Goal: Find specific page/section: Find specific page/section

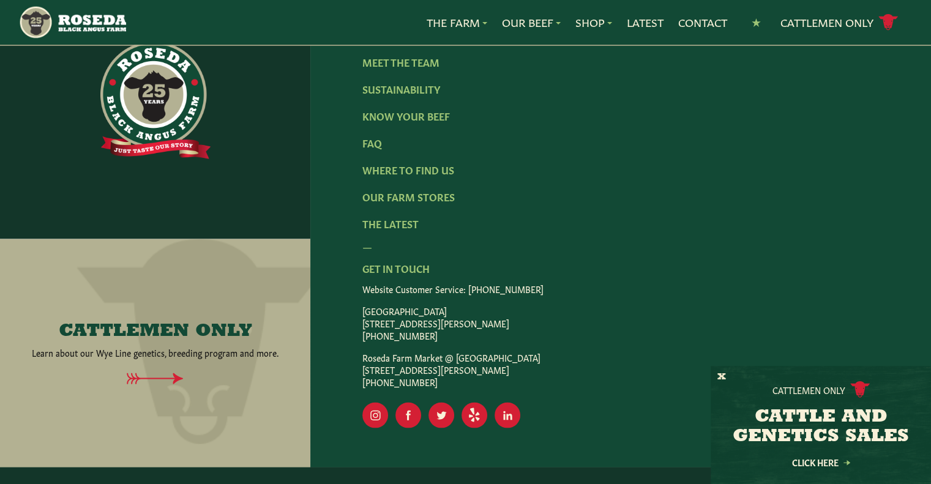
scroll to position [2080, 0]
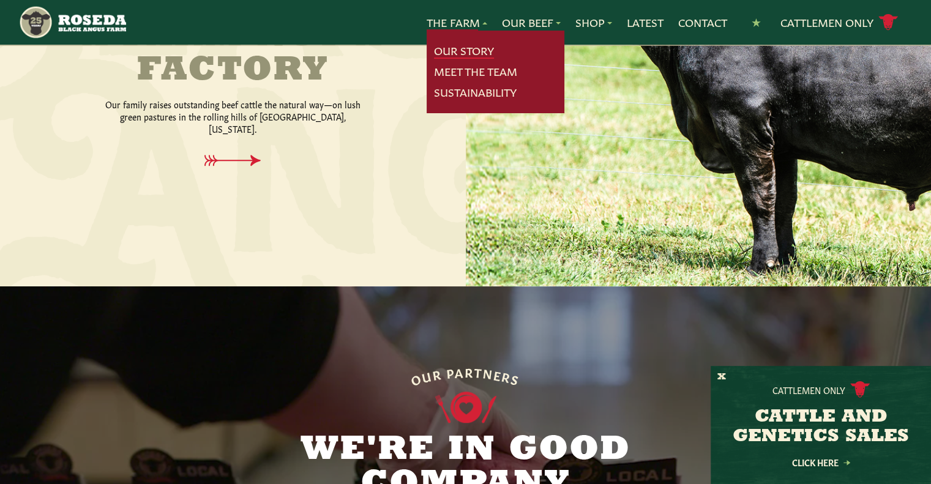
scroll to position [612, 0]
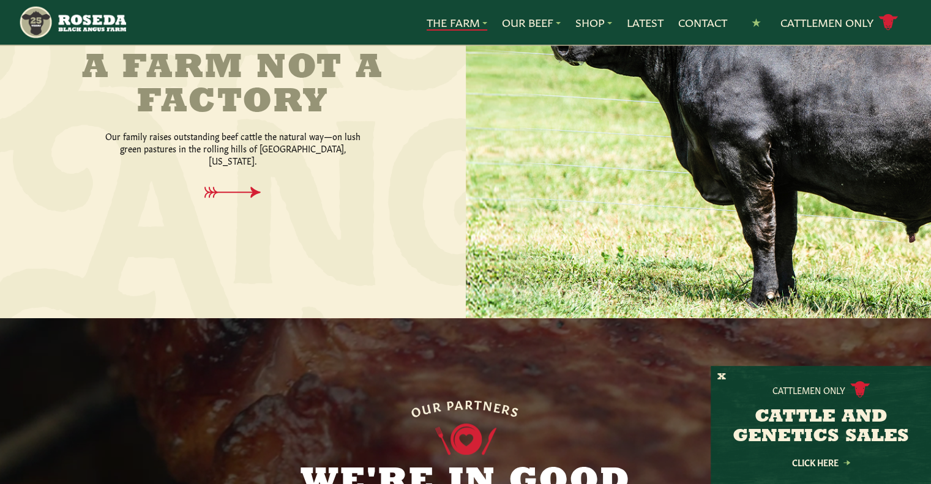
click at [462, 19] on link "The Farm" at bounding box center [456, 23] width 61 height 16
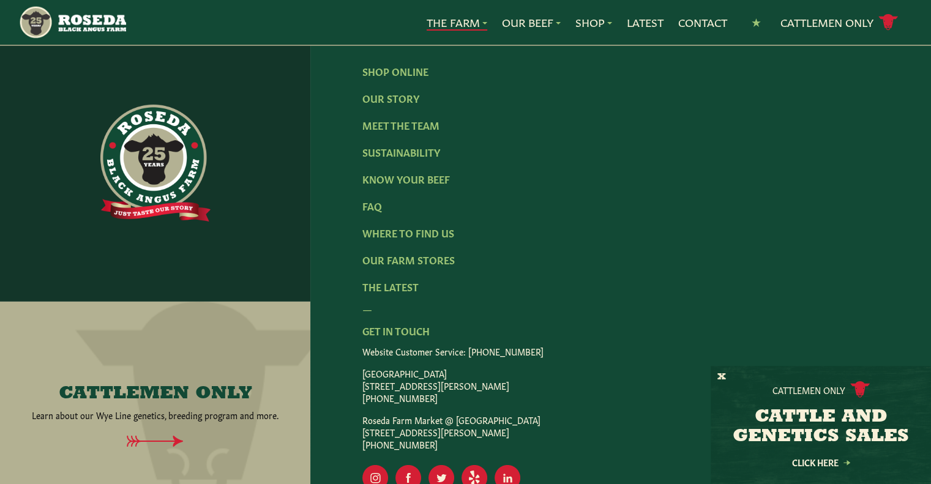
scroll to position [3916, 0]
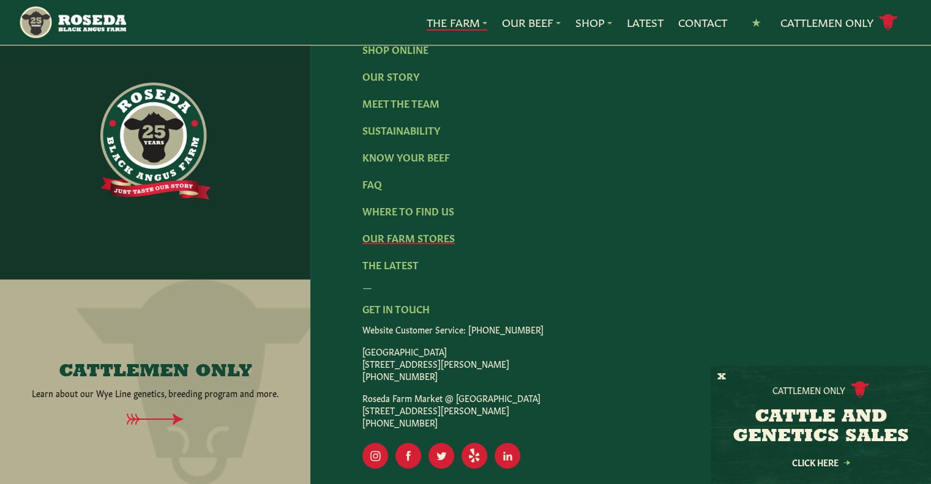
click at [415, 231] on link "Our Farm Stores" at bounding box center [408, 237] width 92 height 13
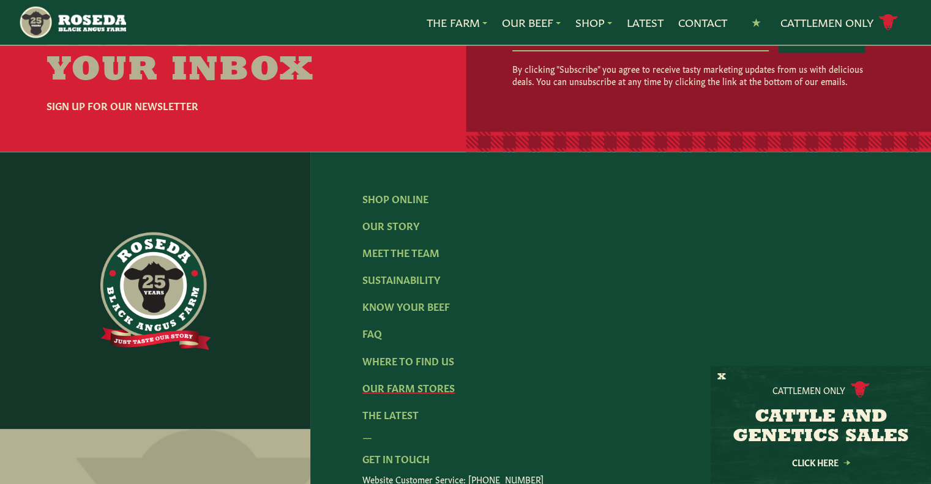
scroll to position [2080, 0]
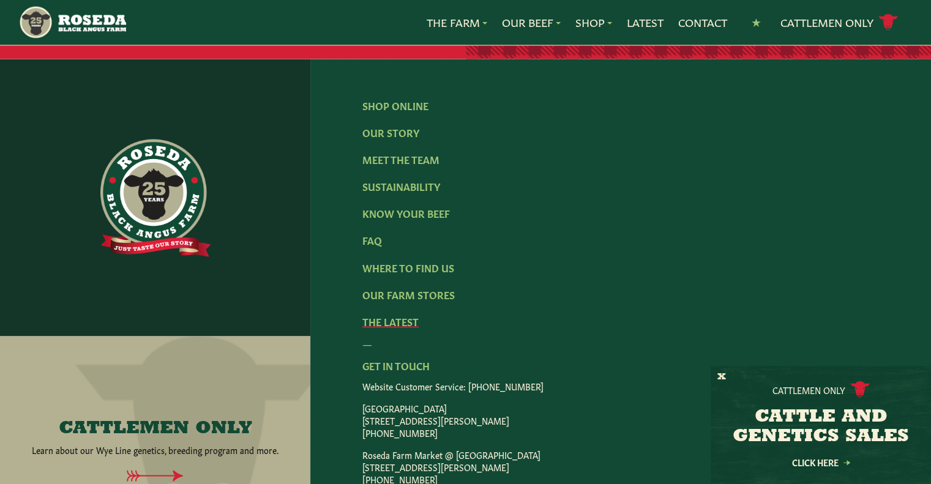
click at [399, 327] on link "The Latest" at bounding box center [390, 320] width 56 height 13
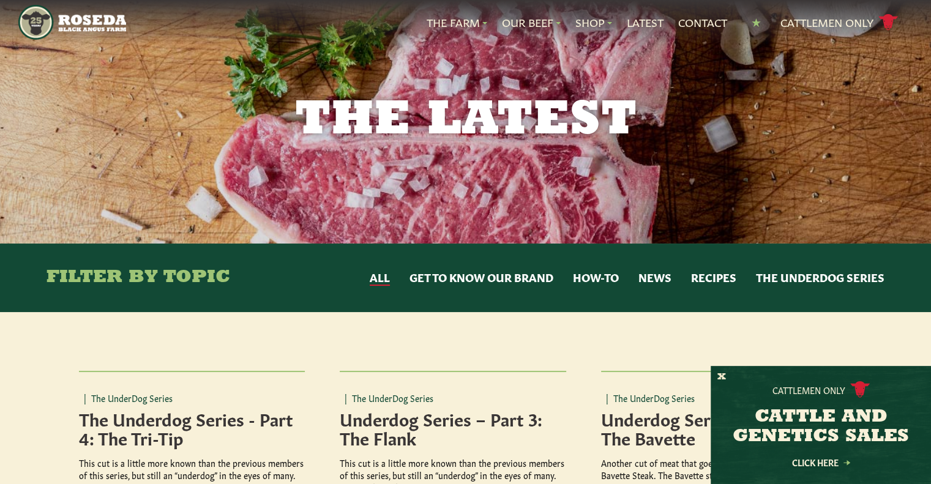
scroll to position [122, 0]
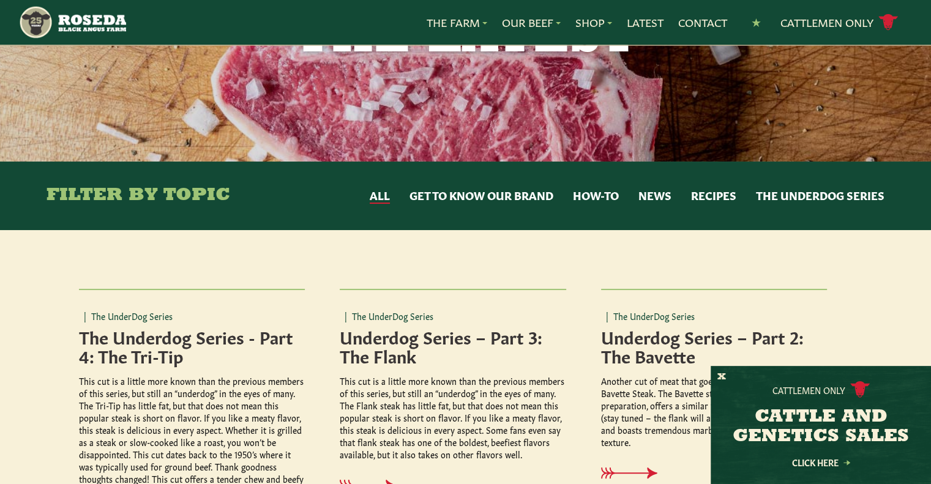
click at [657, 206] on div "Filter By Topic All Get to Know Our Brand How-to News Recipes The UnderDog Seri…" at bounding box center [466, 196] width 838 height 69
click at [656, 190] on button "News" at bounding box center [654, 196] width 33 height 16
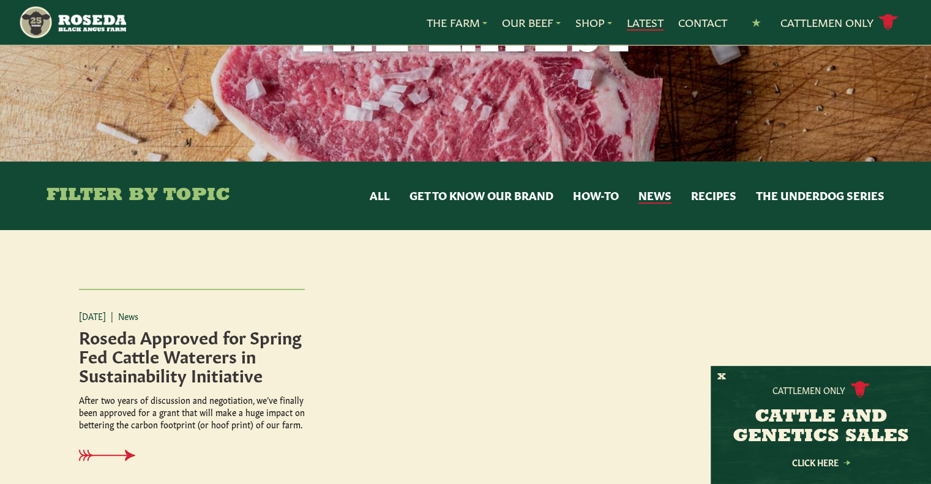
click at [638, 21] on link "Latest" at bounding box center [645, 23] width 37 height 16
click at [652, 25] on link "Latest" at bounding box center [645, 23] width 37 height 16
click at [703, 26] on link "Contact" at bounding box center [702, 23] width 49 height 16
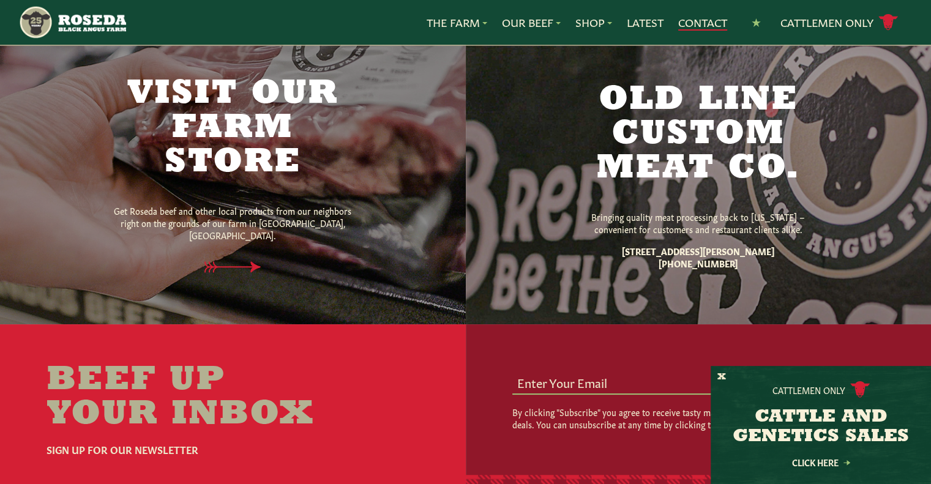
scroll to position [795, 0]
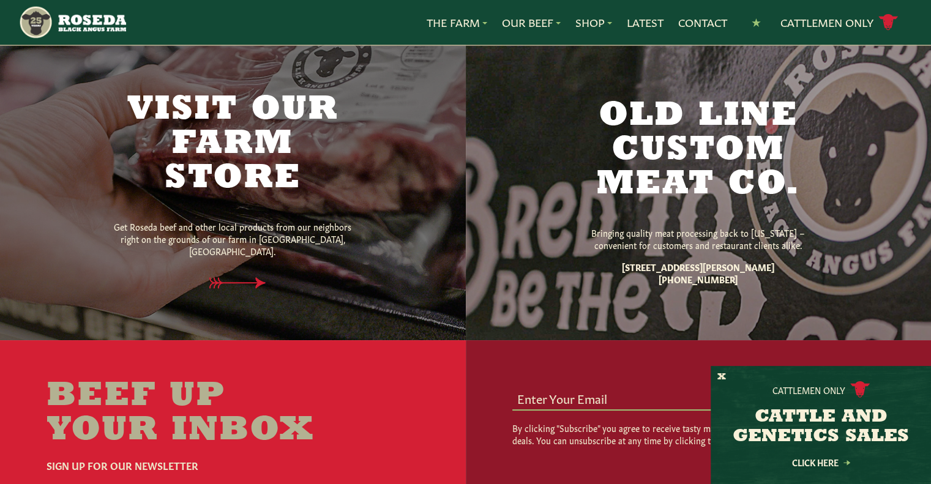
click at [275, 144] on h2 "Visit Our Farm Store" at bounding box center [232, 144] width 257 height 103
click at [258, 154] on h2 "Visit Our Farm Store" at bounding box center [232, 144] width 257 height 103
click at [259, 134] on h2 "Visit Our Farm Store" at bounding box center [232, 144] width 257 height 103
click at [218, 100] on h2 "Visit Our Farm Store" at bounding box center [232, 144] width 257 height 103
click at [240, 154] on h2 "Visit Our Farm Store" at bounding box center [232, 144] width 257 height 103
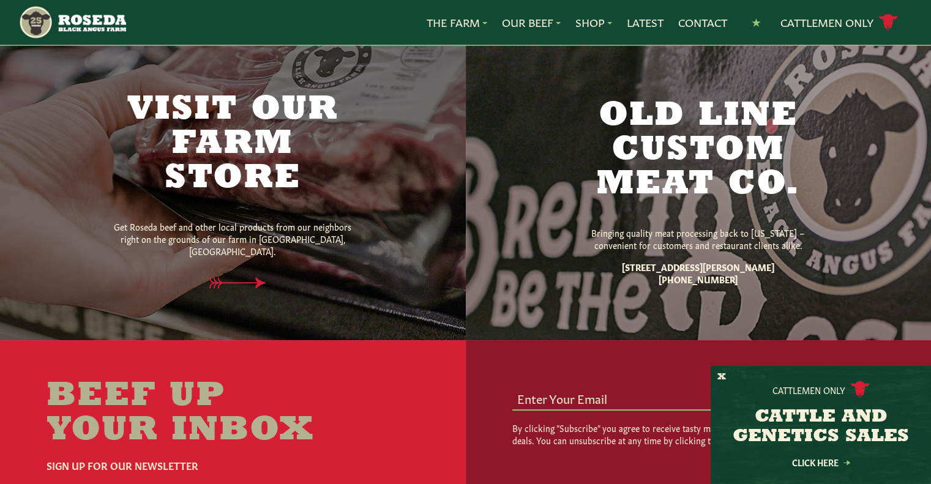
click at [255, 179] on h2 "Visit Our Farm Store" at bounding box center [232, 144] width 257 height 103
click at [248, 277] on icon at bounding box center [242, 283] width 89 height 13
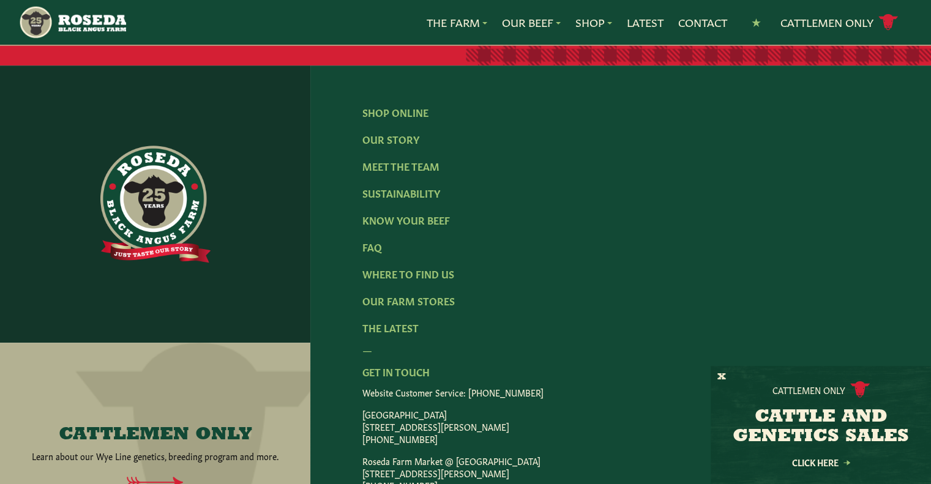
scroll to position [612, 0]
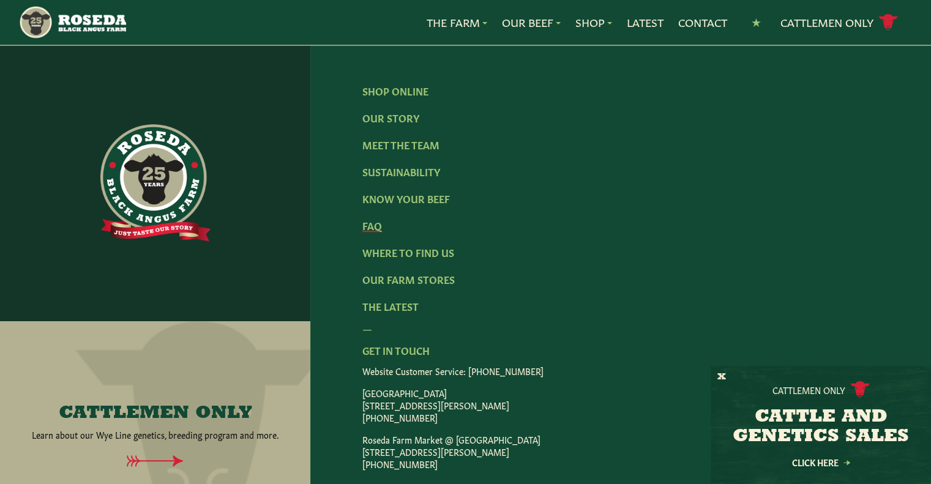
click at [369, 219] on link "FAQ" at bounding box center [372, 224] width 20 height 13
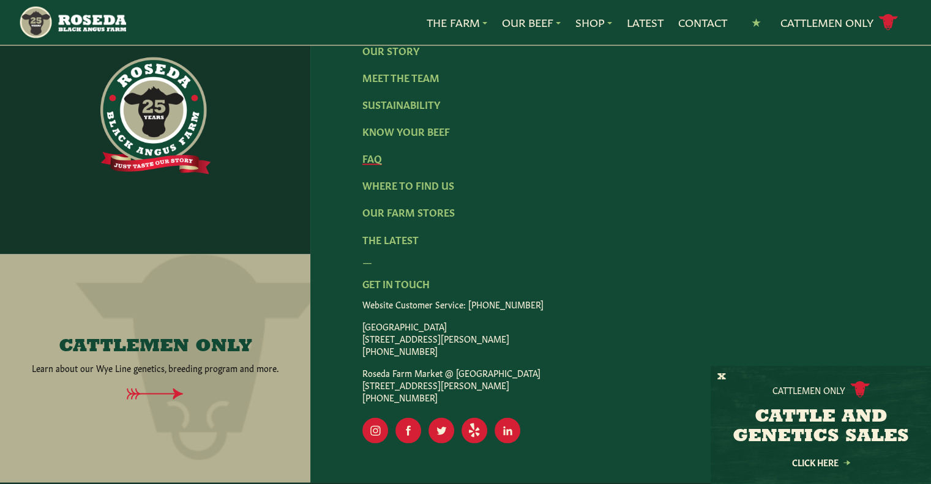
scroll to position [2092, 0]
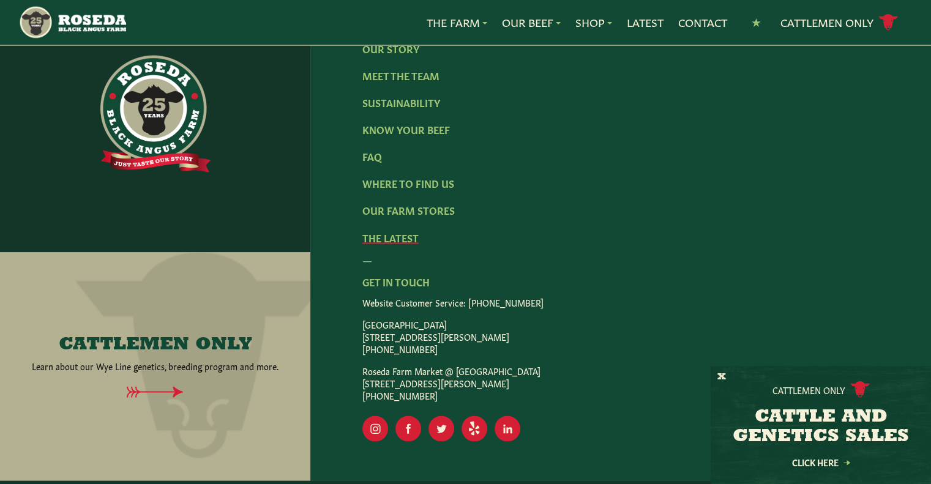
click at [382, 230] on link "The Latest" at bounding box center [390, 236] width 56 height 13
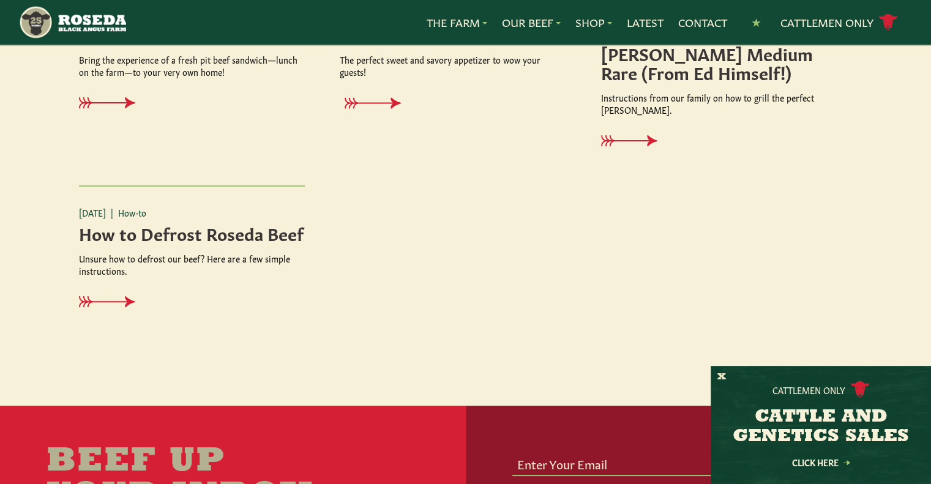
scroll to position [1774, 0]
